Goal: Transaction & Acquisition: Register for event/course

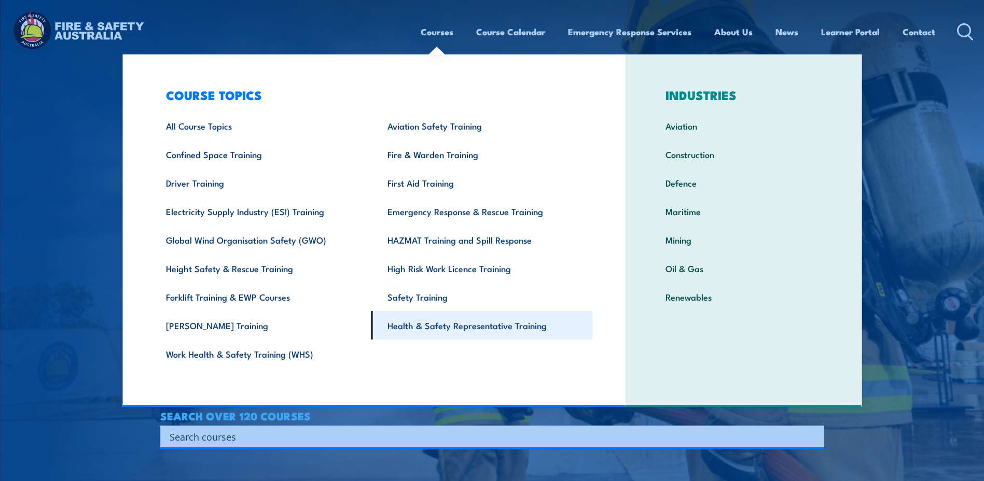
click at [435, 327] on link "Health & Safety Representative Training" at bounding box center [481, 325] width 221 height 29
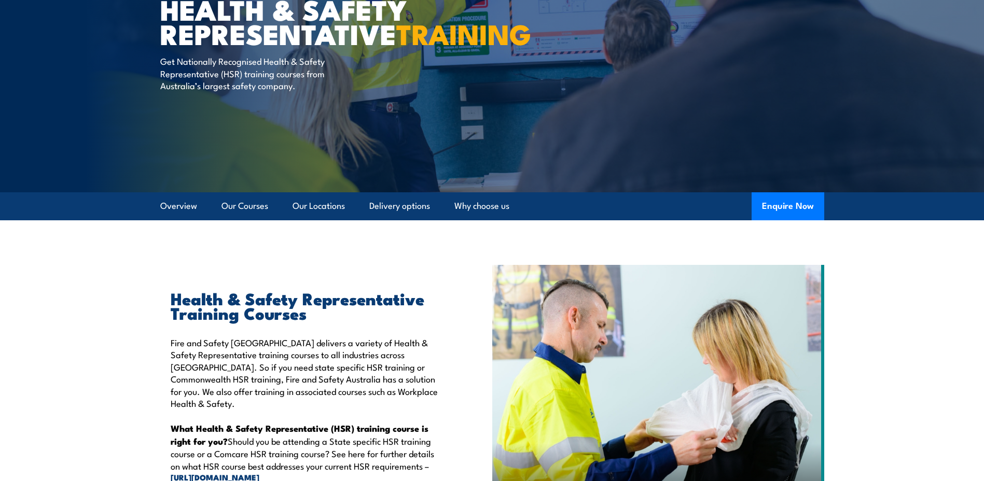
scroll to position [104, 0]
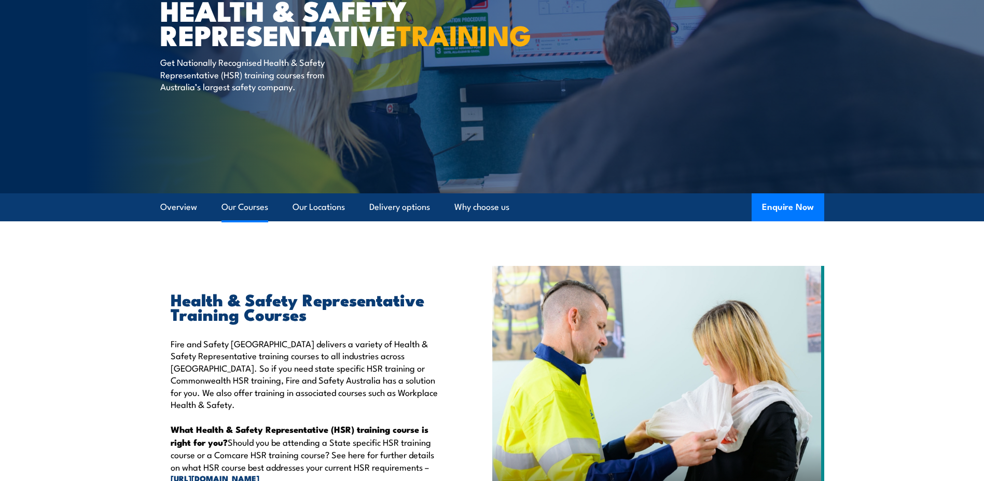
click at [244, 208] on link "Our Courses" at bounding box center [244, 206] width 47 height 27
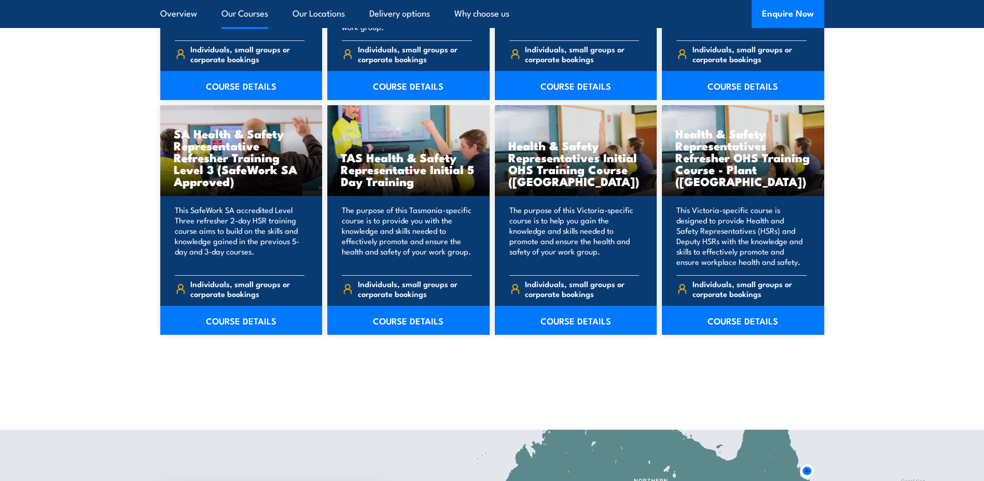
scroll to position [1513, 0]
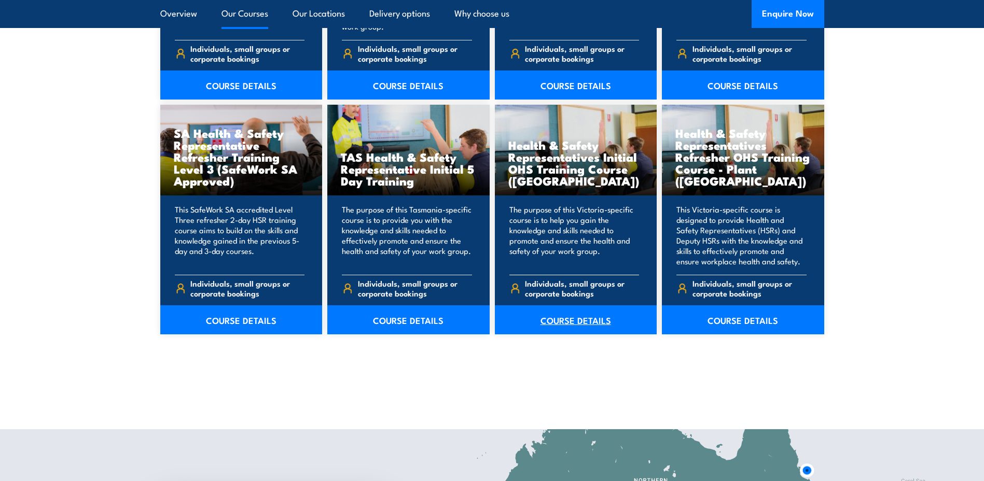
click at [585, 322] on link "COURSE DETAILS" at bounding box center [576, 319] width 162 height 29
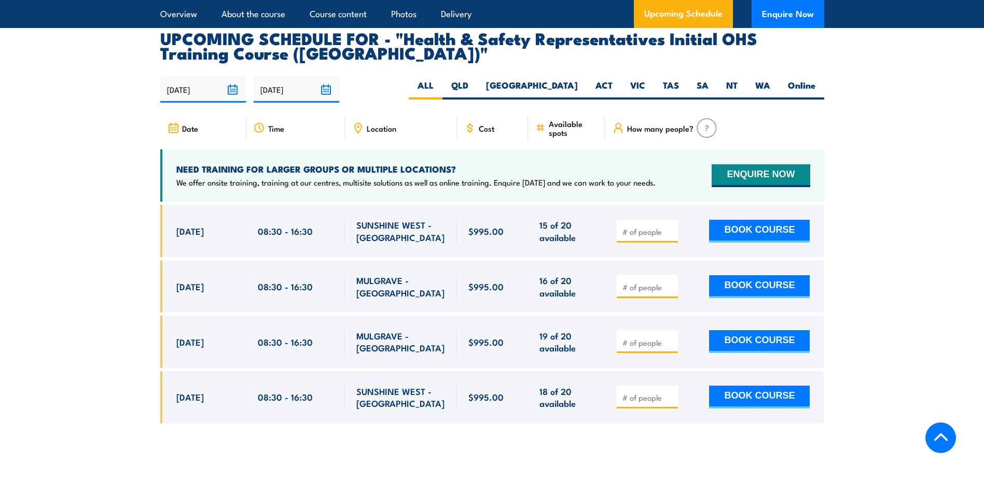
scroll to position [1763, 0]
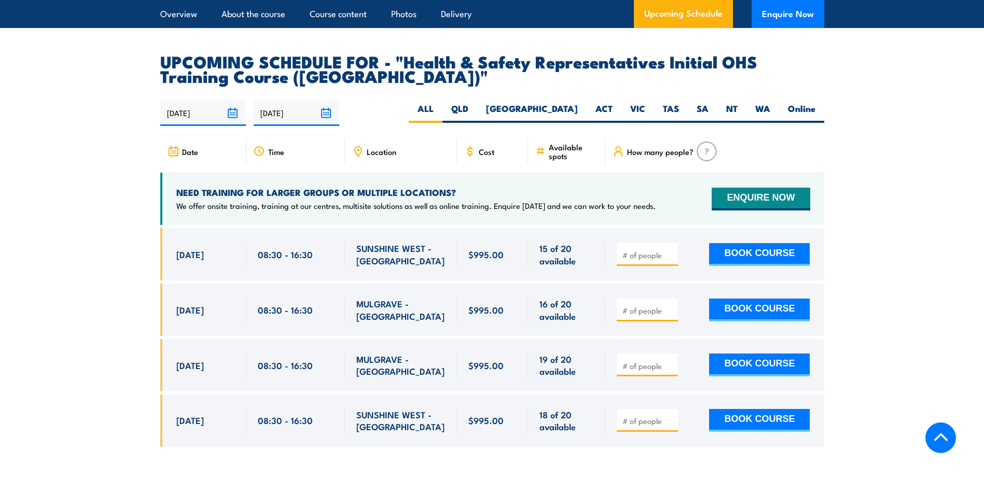
click at [650, 361] on input "number" at bounding box center [648, 366] width 52 height 10
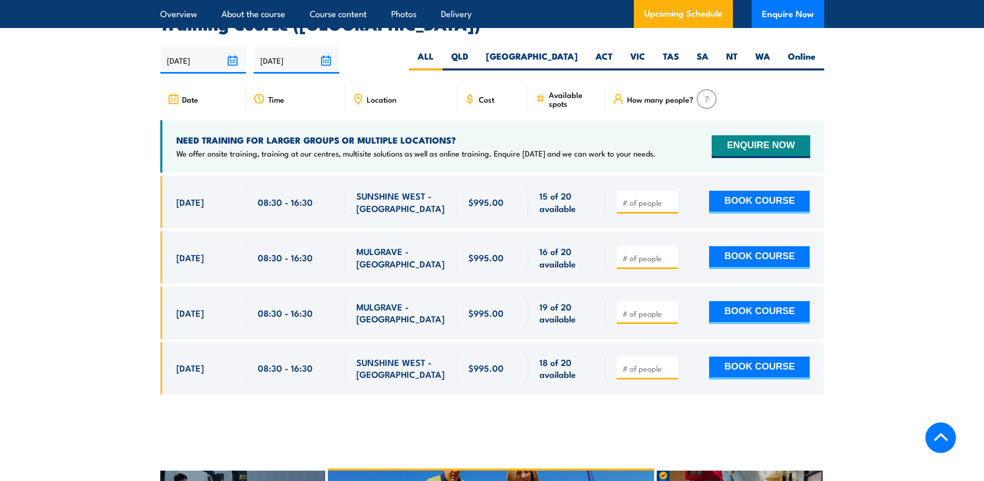
scroll to position [1815, 0]
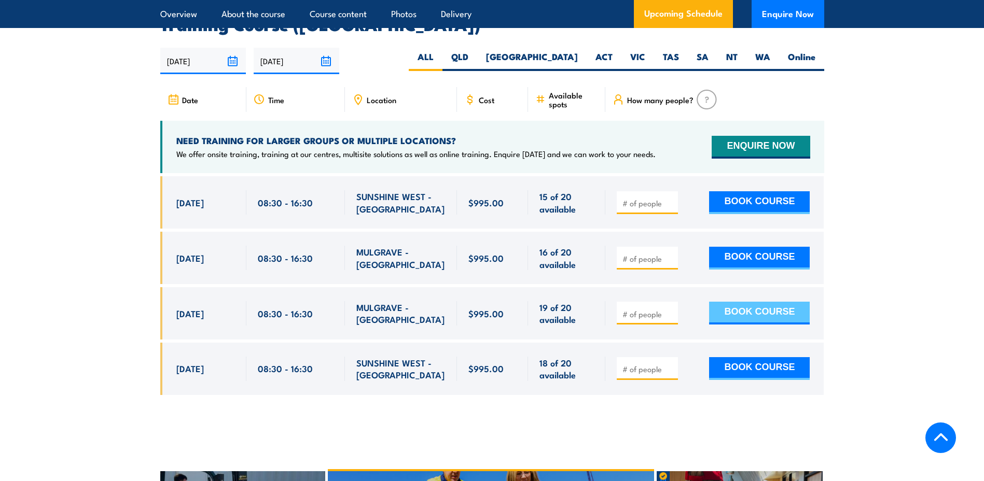
click at [717, 302] on button "BOOK COURSE" at bounding box center [759, 313] width 101 height 23
type input "1"
click at [762, 302] on button "BOOK COURSE" at bounding box center [759, 313] width 101 height 23
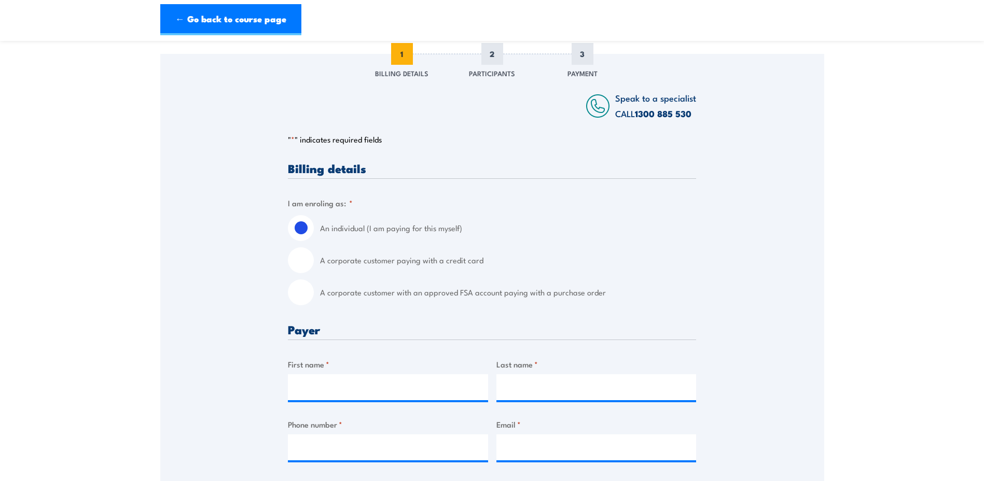
scroll to position [156, 0]
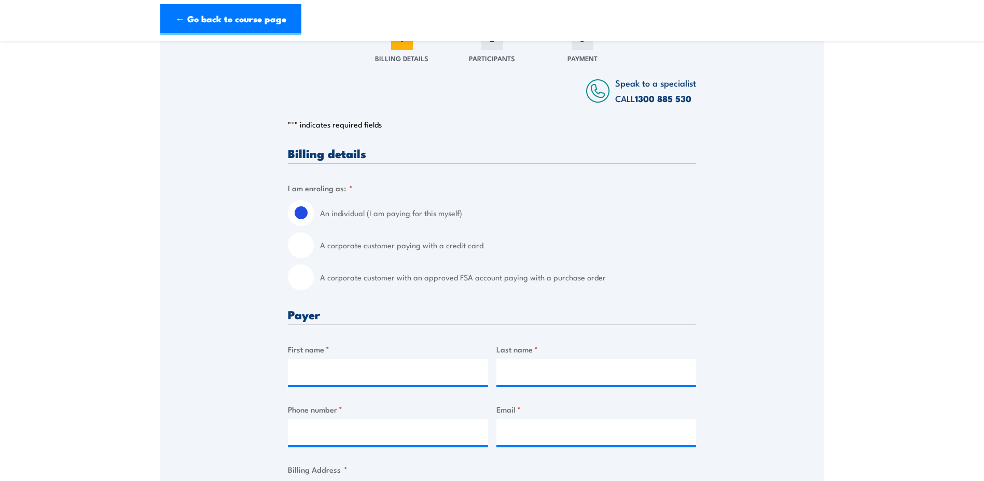
click at [381, 246] on label "A corporate customer paying with a credit card" at bounding box center [508, 245] width 376 height 26
click at [314, 246] on input "A corporate customer paying with a credit card" at bounding box center [301, 245] width 26 height 26
radio input "true"
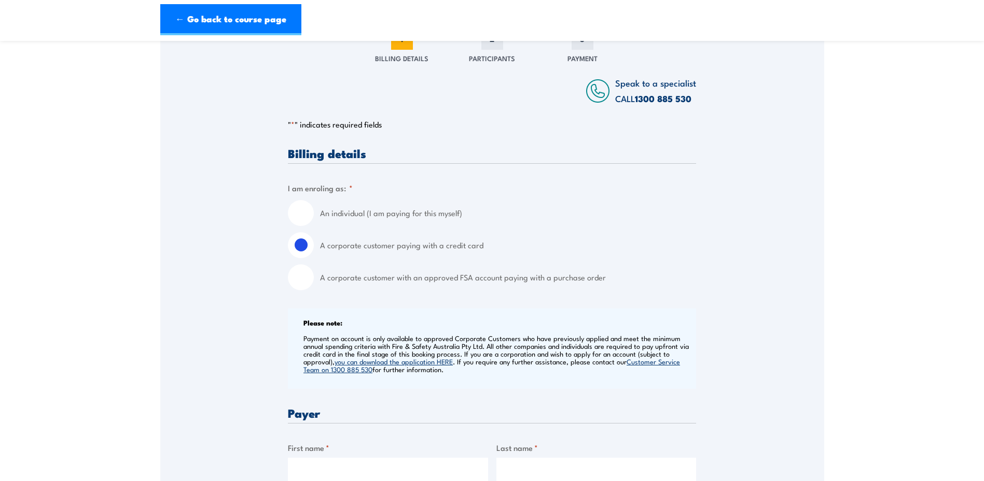
click at [397, 279] on label "A corporate customer with an approved FSA account paying with a purchase order" at bounding box center [508, 277] width 376 height 26
click at [314, 279] on input "A corporate customer with an approved FSA account paying with a purchase order" at bounding box center [301, 277] width 26 height 26
radio input "true"
click at [395, 246] on label "A corporate customer paying with a credit card" at bounding box center [508, 245] width 376 height 26
click at [314, 246] on input "A corporate customer paying with a credit card" at bounding box center [301, 245] width 26 height 26
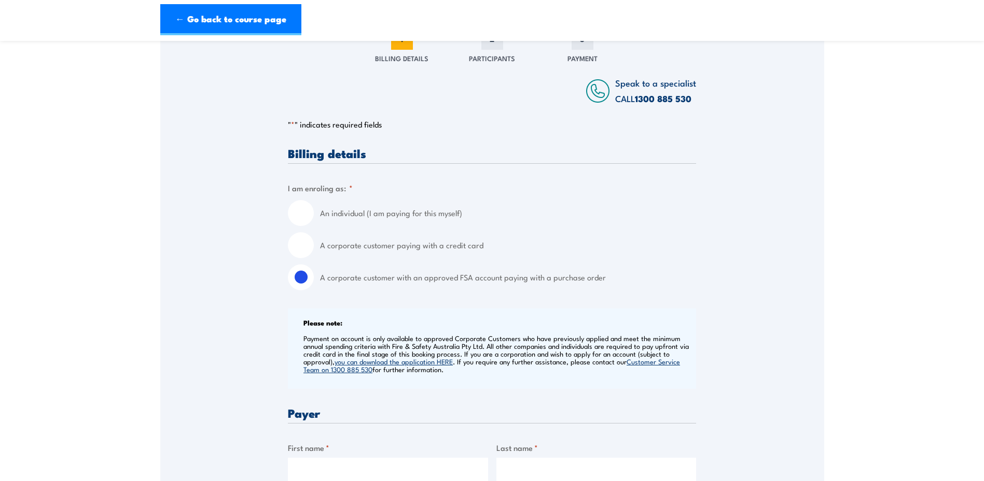
radio input "true"
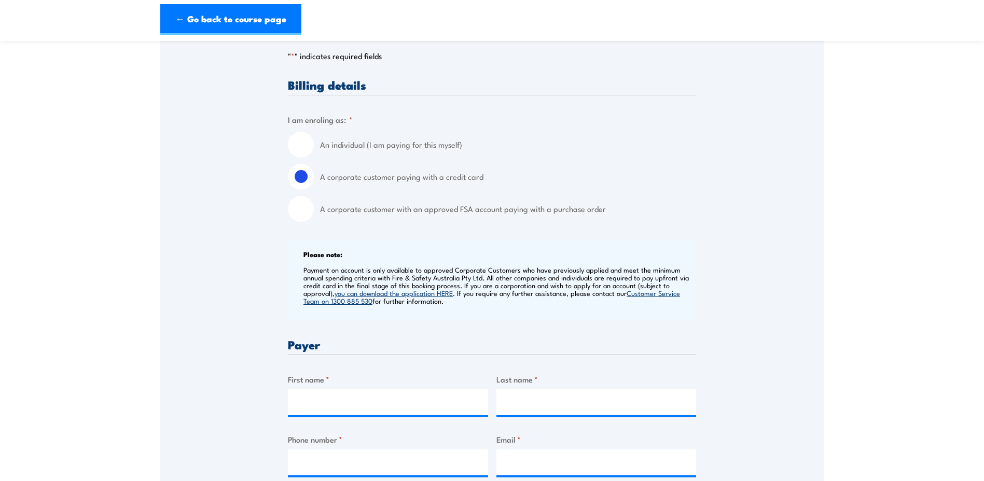
scroll to position [0, 0]
